Goal: Information Seeking & Learning: Learn about a topic

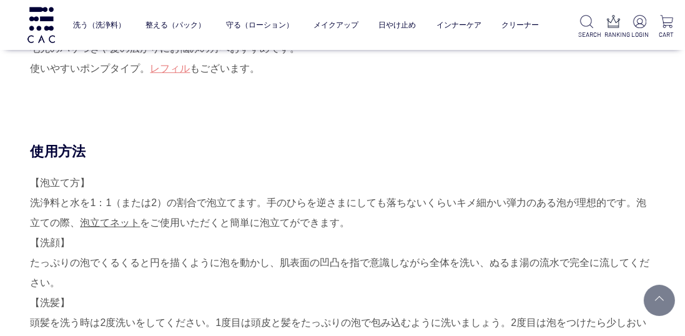
scroll to position [860, 0]
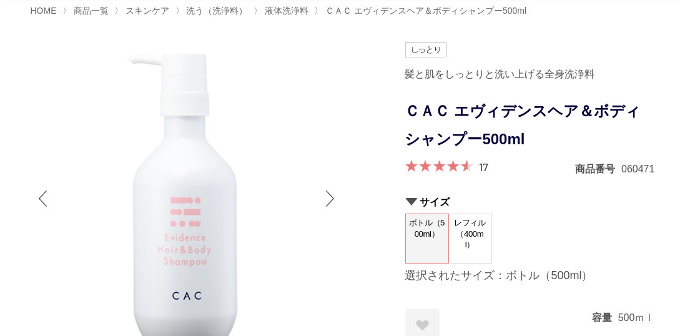
scroll to position [86, 0]
click at [487, 165] on link "17" at bounding box center [483, 167] width 9 height 14
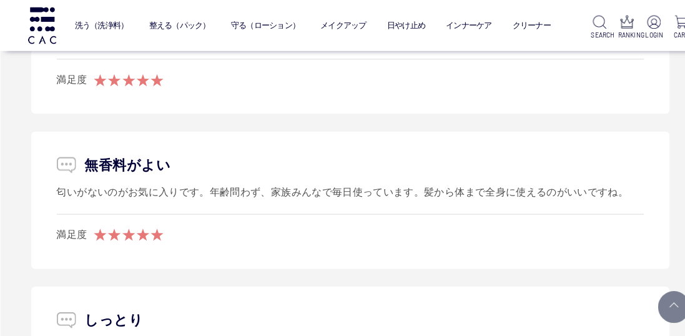
scroll to position [2553, 0]
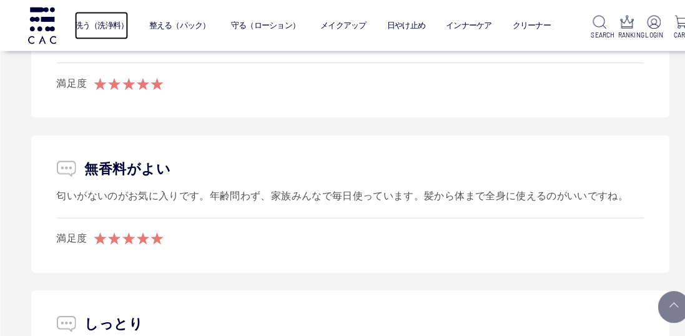
click at [101, 24] on link "洗う（洗浄料）" at bounding box center [99, 24] width 52 height 27
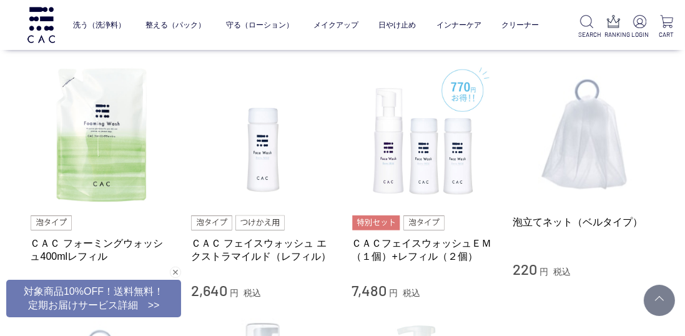
scroll to position [789, 0]
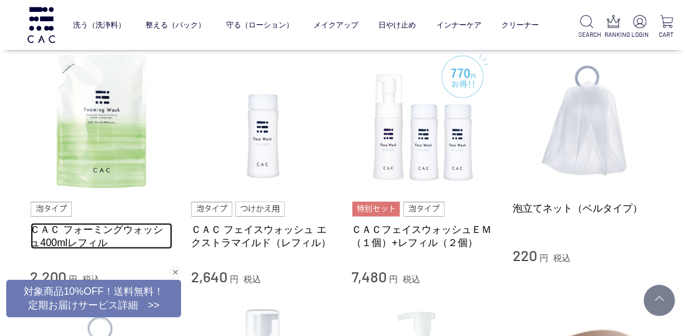
click at [91, 236] on link "ＣＡＣ フォーミングウォッシュ400mlレフィル" at bounding box center [102, 236] width 142 height 27
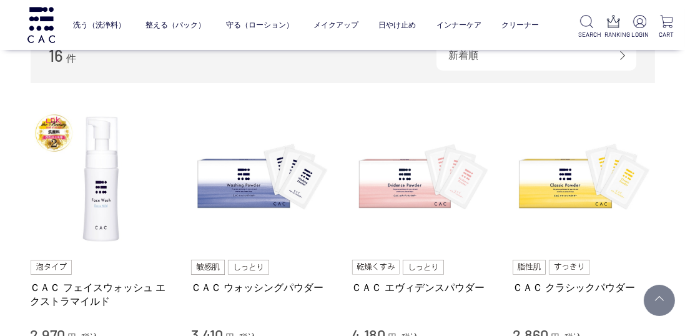
scroll to position [228, 0]
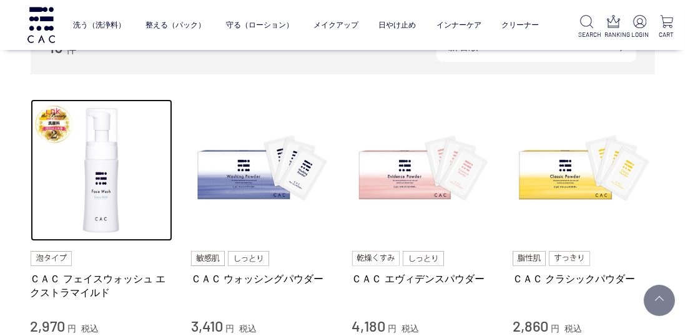
click at [87, 238] on img at bounding box center [102, 170] width 142 height 142
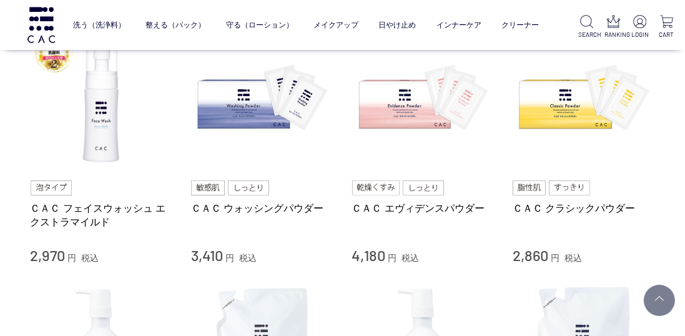
scroll to position [308, 0]
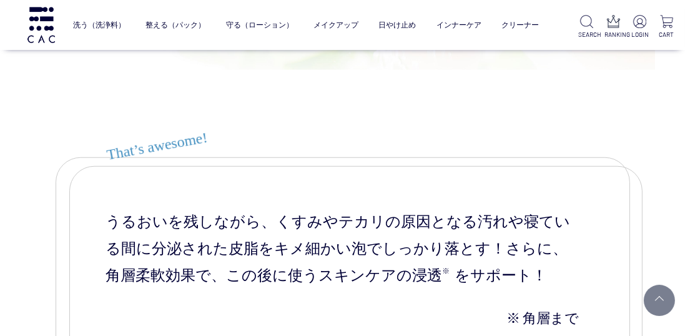
scroll to position [5871, 0]
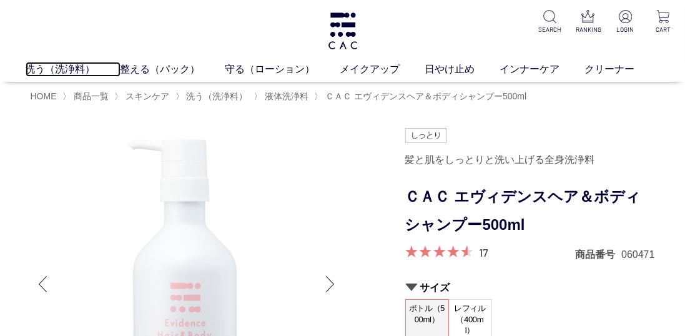
click at [64, 74] on link "洗う（洗浄料）" at bounding box center [73, 69] width 95 height 15
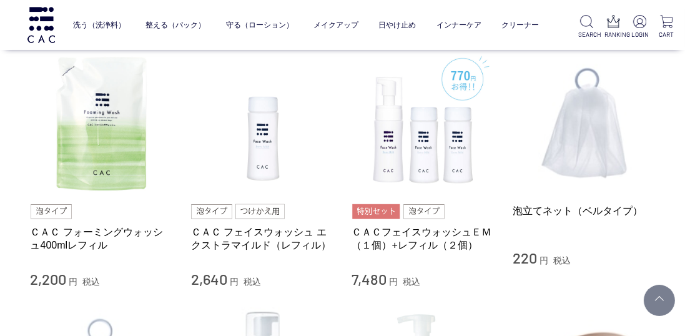
scroll to position [794, 0]
